Goal: Task Accomplishment & Management: Use online tool/utility

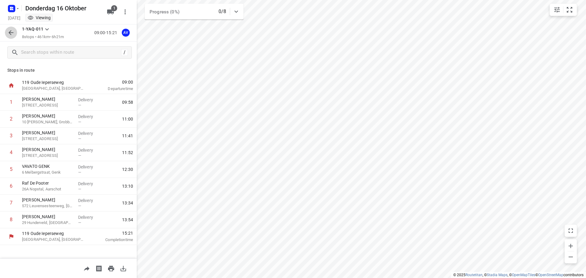
click at [10, 31] on icon "button" at bounding box center [11, 32] width 5 height 5
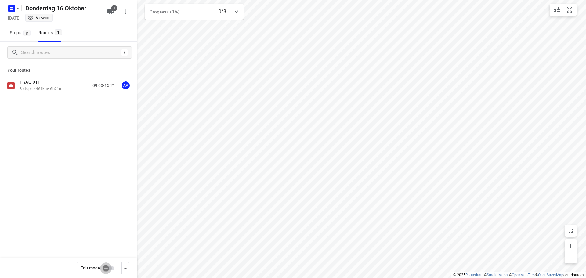
click at [110, 268] on input "checkbox" at bounding box center [105, 268] width 35 height 12
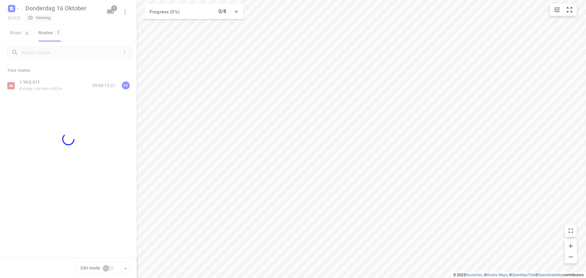
checkbox input "true"
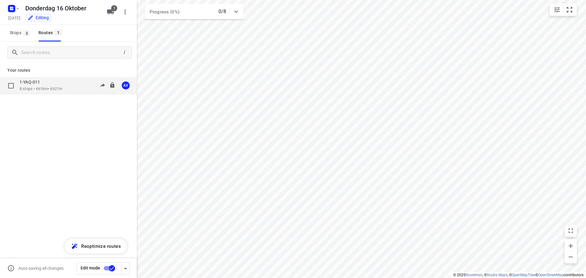
click at [67, 88] on div "1-YAQ-011 8 stops • 461km • 6h21m 09:00-15:21 AV" at bounding box center [78, 85] width 117 height 13
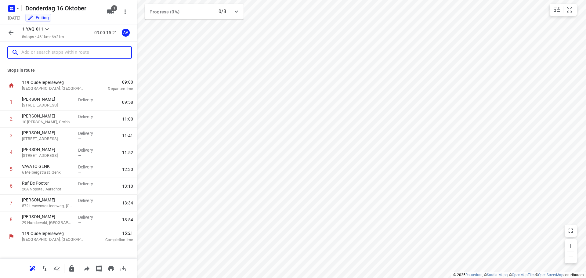
click at [59, 54] on input "text" at bounding box center [76, 52] width 110 height 9
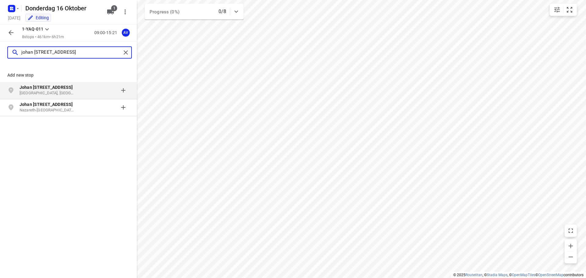
type input "johan [STREET_ADDRESS]"
click at [70, 92] on p "[GEOGRAPHIC_DATA], [GEOGRAPHIC_DATA]" at bounding box center [48, 93] width 56 height 6
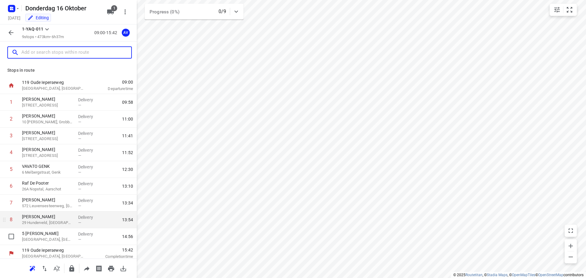
drag, startPoint x: 53, startPoint y: 238, endPoint x: 75, endPoint y: 227, distance: 24.6
click at [54, 238] on p "[GEOGRAPHIC_DATA], [GEOGRAPHIC_DATA]" at bounding box center [47, 239] width 51 height 6
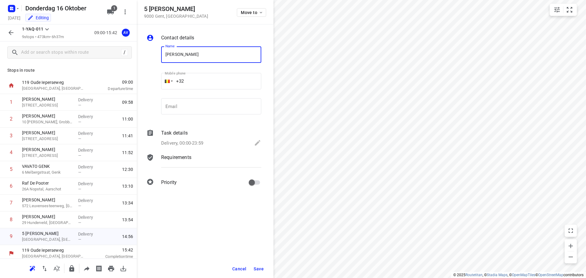
type input "[PERSON_NAME]"
drag, startPoint x: 218, startPoint y: 78, endPoint x: 218, endPoint y: 66, distance: 12.8
click at [220, 77] on input "+32" at bounding box center [211, 81] width 100 height 16
click at [194, 143] on p "Delivery, 00:00-23:59" at bounding box center [182, 143] width 42 height 7
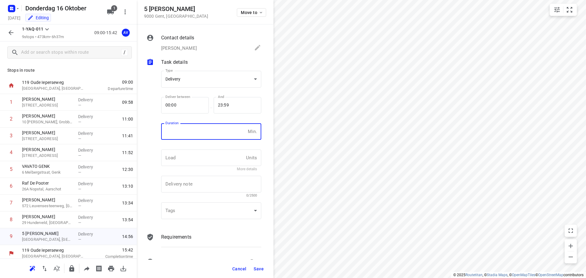
click at [195, 131] on input "number" at bounding box center [203, 131] width 84 height 16
type input "1"
click at [258, 268] on span "Save" at bounding box center [259, 268] width 10 height 5
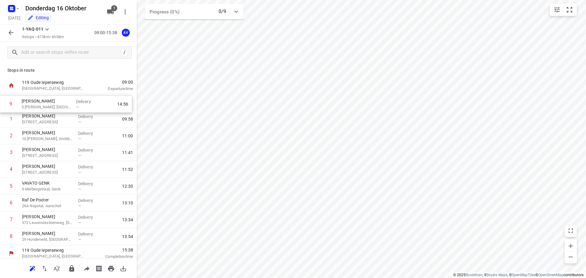
drag, startPoint x: 3, startPoint y: 239, endPoint x: 5, endPoint y: 105, distance: 134.5
click at [5, 105] on div "1 [PERSON_NAME] 223 Leegstraat, Zelzate Delivery — 09:58 2 [PERSON_NAME] 10 [PE…" at bounding box center [68, 169] width 137 height 151
click at [11, 30] on icon "button" at bounding box center [10, 32] width 7 height 7
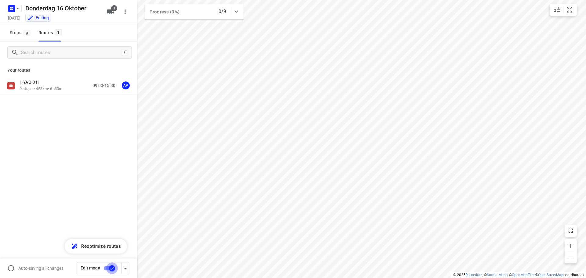
click at [106, 266] on input "checkbox" at bounding box center [112, 268] width 35 height 12
checkbox input "true"
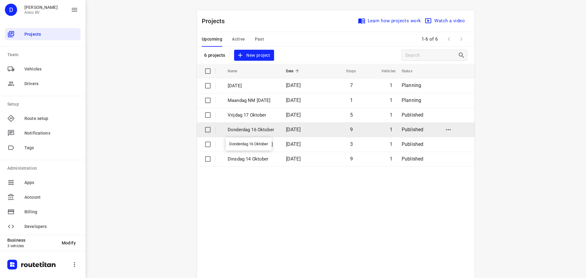
click at [277, 130] on p "Donderdag 16 Oktober" at bounding box center [252, 129] width 49 height 7
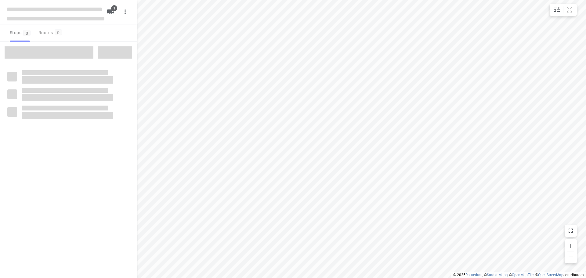
type input "distance"
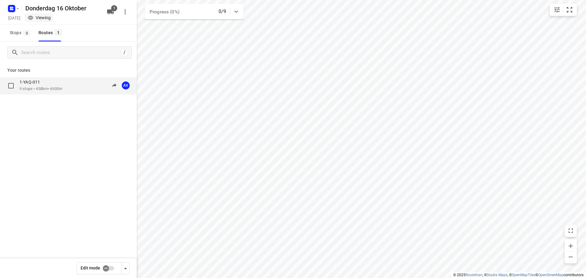
click at [66, 87] on div "1-YAQ-011 9 stops • 458km • 6h30m 09:00-15:30 AV" at bounding box center [78, 85] width 117 height 13
